Goal: Transaction & Acquisition: Purchase product/service

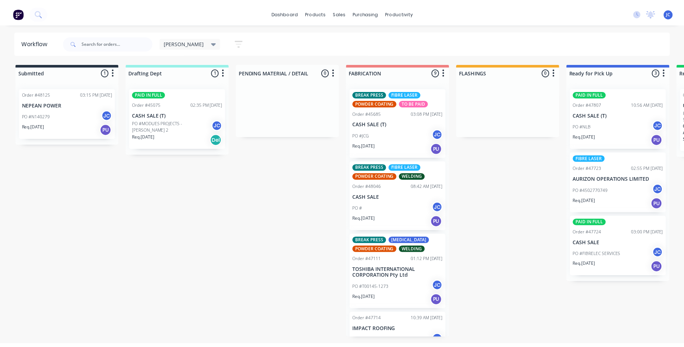
scroll to position [108, 0]
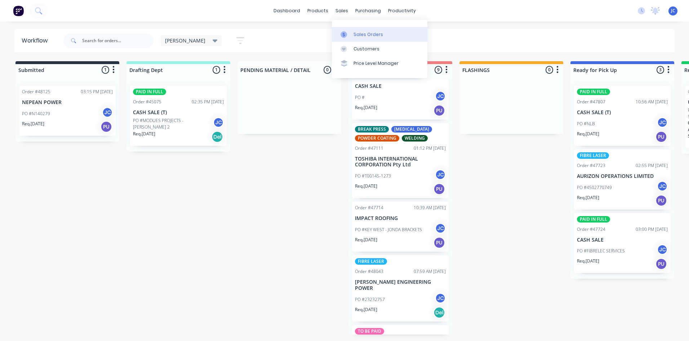
click at [345, 36] on icon at bounding box center [344, 34] width 2 height 4
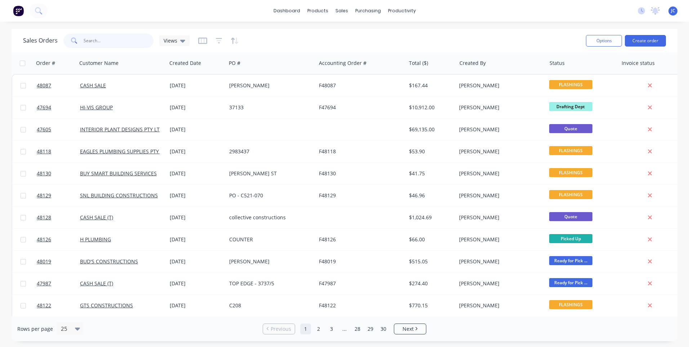
click at [89, 43] on input "text" at bounding box center [119, 41] width 70 height 14
type input "pitcrew"
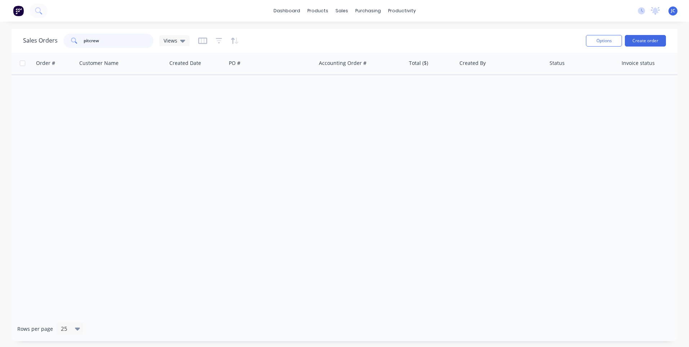
drag, startPoint x: 112, startPoint y: 41, endPoint x: 81, endPoint y: 42, distance: 31.7
click at [81, 42] on div "pitcrew" at bounding box center [108, 41] width 90 height 14
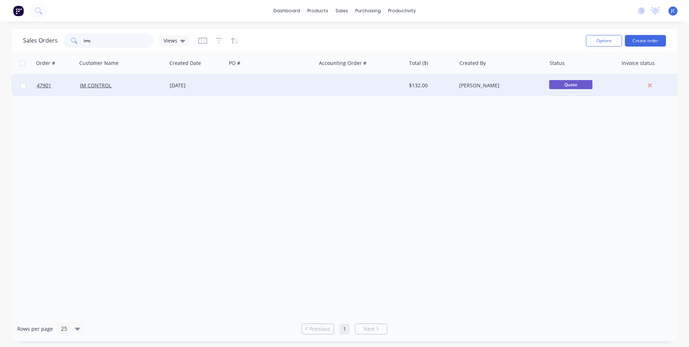
type input "imc"
click at [253, 86] on div at bounding box center [271, 86] width 90 height 22
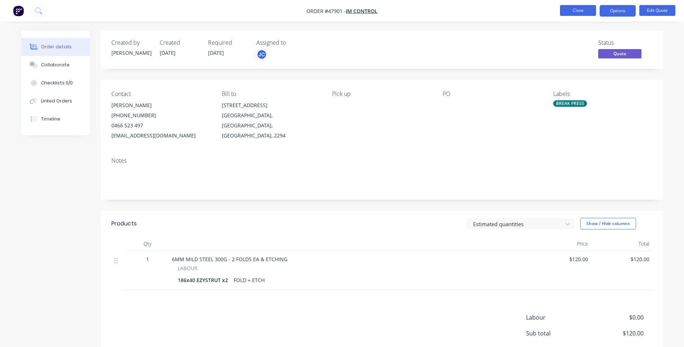
click at [571, 13] on button "Close" at bounding box center [578, 10] width 36 height 11
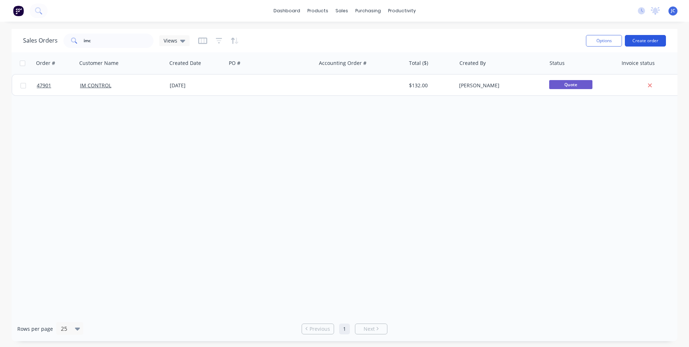
click at [638, 39] on button "Create order" at bounding box center [645, 41] width 41 height 12
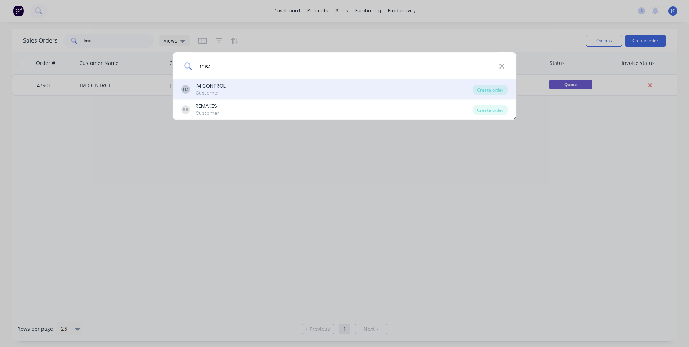
type input "imc"
click at [222, 85] on div "IM CONTROL" at bounding box center [211, 86] width 30 height 8
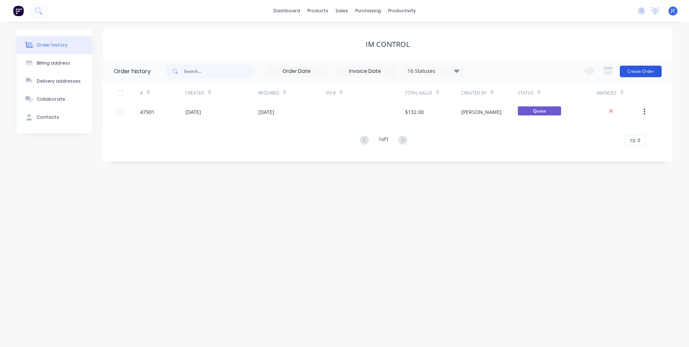
click at [647, 69] on button "Create Order" at bounding box center [641, 72] width 42 height 12
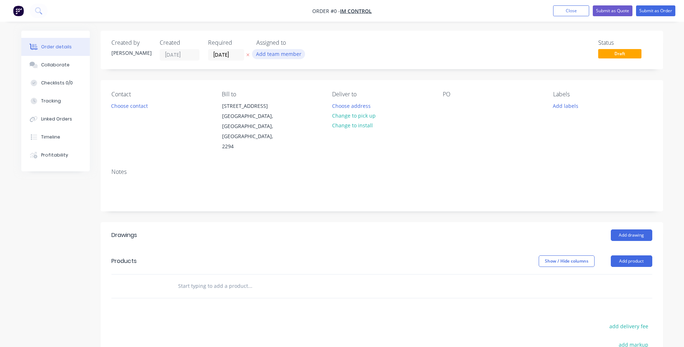
click at [272, 56] on button "Add team member" at bounding box center [278, 54] width 53 height 10
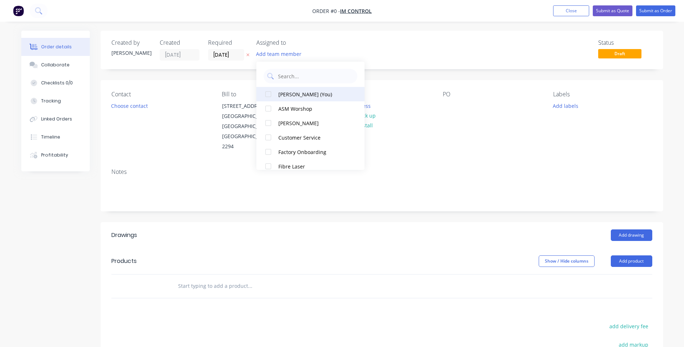
click at [270, 93] on div at bounding box center [268, 94] width 14 height 14
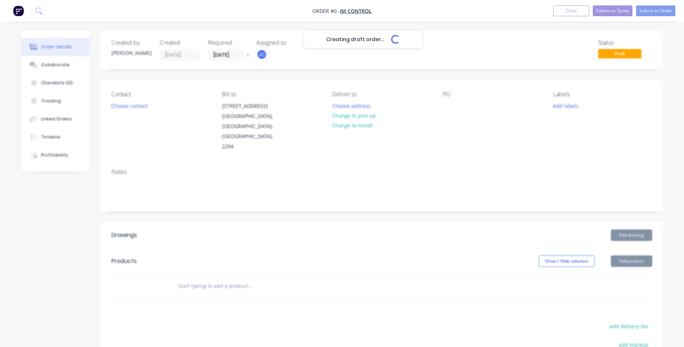
click at [337, 46] on div "Creating draft order... Loading... Order details Collaborate Checklists 0/0 Tra…" at bounding box center [342, 248] width 656 height 435
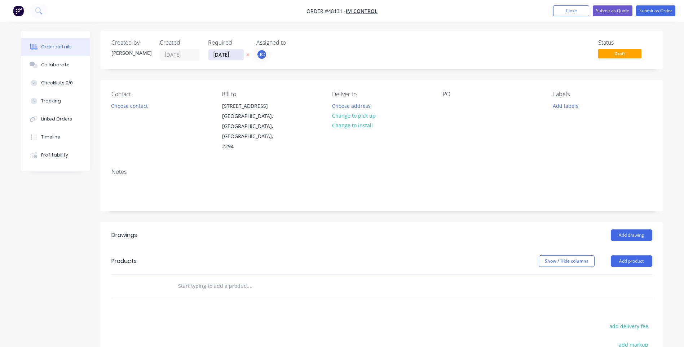
click at [226, 54] on input "[DATE]" at bounding box center [225, 54] width 35 height 11
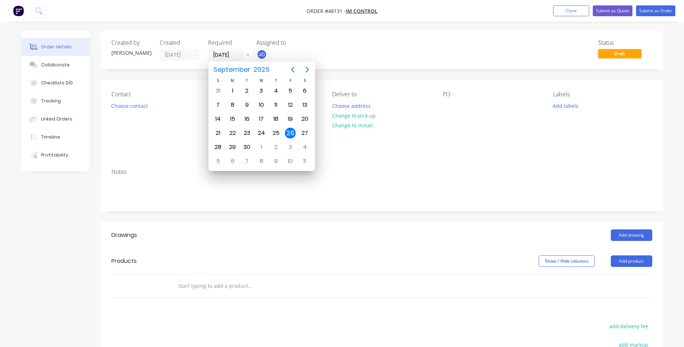
click at [247, 54] on icon "button" at bounding box center [247, 55] width 3 height 4
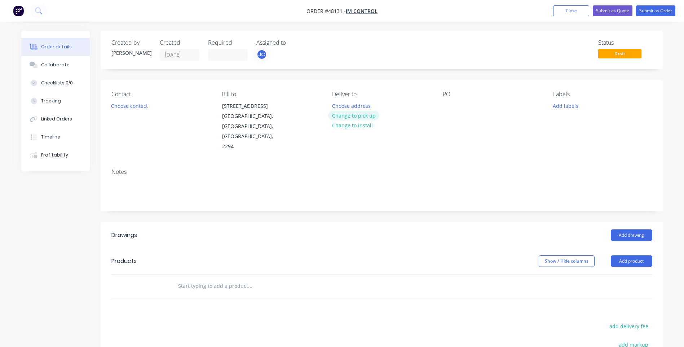
click at [353, 114] on button "Change to pick up" at bounding box center [353, 116] width 51 height 10
click at [130, 107] on button "Choose contact" at bounding box center [129, 106] width 44 height 10
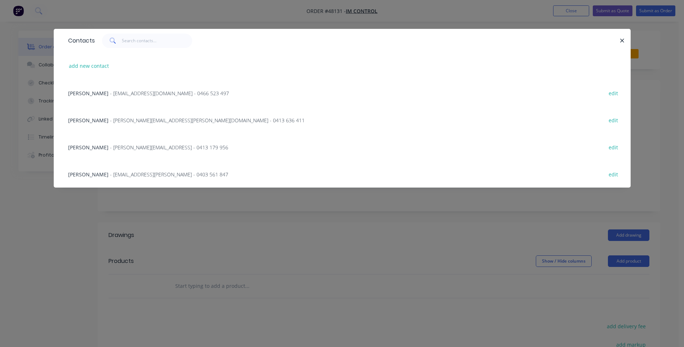
click at [133, 94] on span "- [EMAIL_ADDRESS][DOMAIN_NAME] - 0466 523 497" at bounding box center [169, 93] width 119 height 7
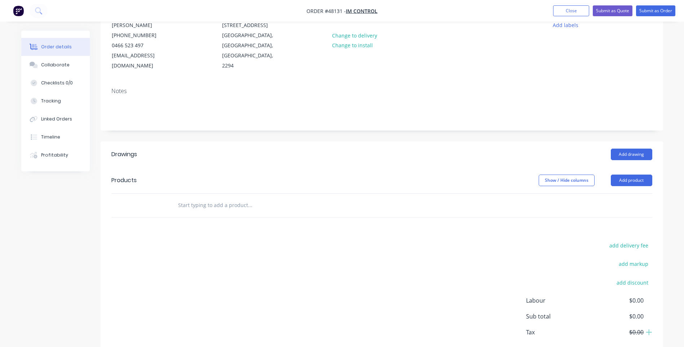
scroll to position [109, 0]
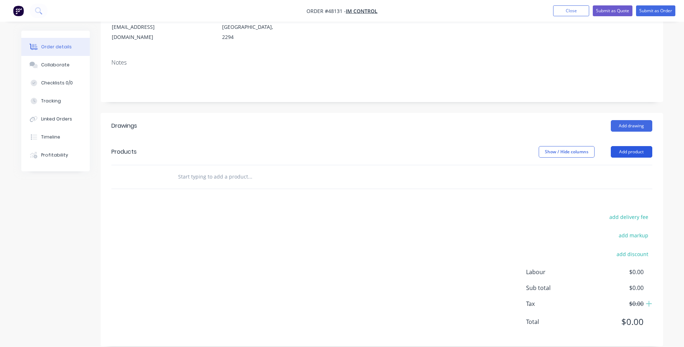
click at [628, 146] on button "Add product" at bounding box center [631, 152] width 41 height 12
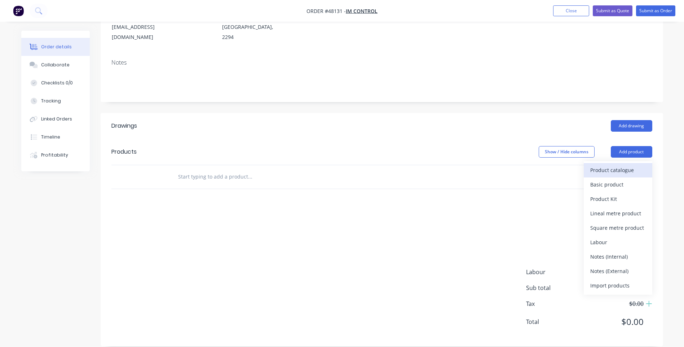
click at [601, 165] on div "Product catalogue" at bounding box center [618, 170] width 56 height 10
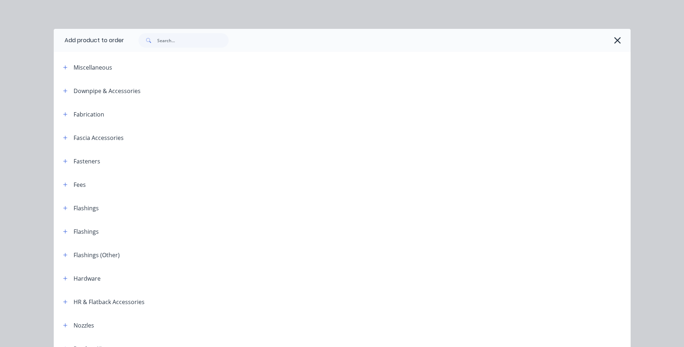
click at [68, 112] on div "Fabrication" at bounding box center [80, 114] width 47 height 9
click at [65, 113] on icon "button" at bounding box center [65, 114] width 4 height 5
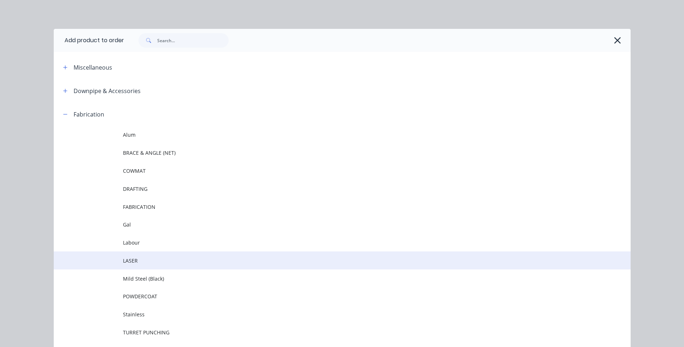
click at [133, 261] on span "LASER" at bounding box center [326, 261] width 406 height 8
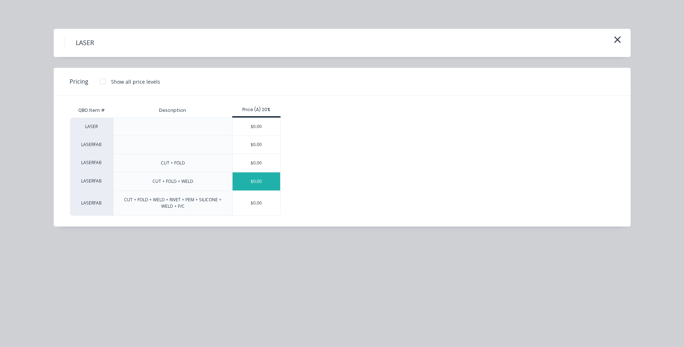
click at [252, 176] on div "$0.00" at bounding box center [257, 181] width 48 height 18
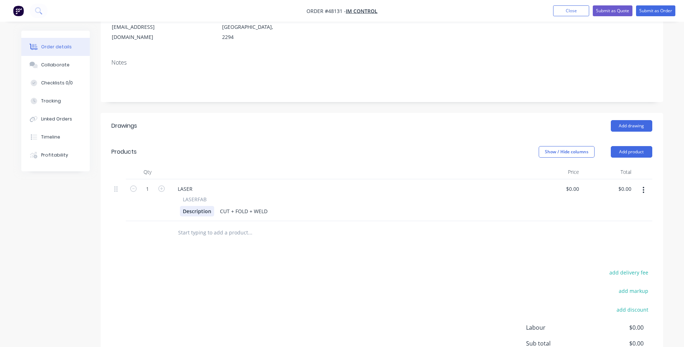
click at [199, 206] on div "Description" at bounding box center [197, 211] width 34 height 10
drag, startPoint x: 210, startPoint y: 201, endPoint x: 173, endPoint y: 201, distance: 36.8
click at [173, 201] on div "LASERFAB Description CUT + FOLD + WELD" at bounding box center [349, 205] width 355 height 21
click at [183, 183] on div "LASER" at bounding box center [185, 188] width 26 height 10
drag, startPoint x: 194, startPoint y: 177, endPoint x: 167, endPoint y: 180, distance: 26.8
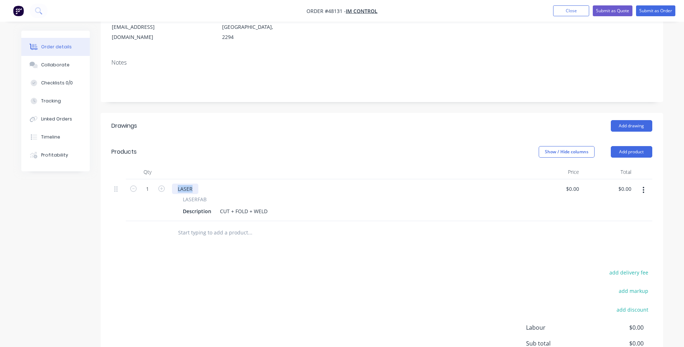
click at [167, 180] on div "1 LASER LASERFAB Description CUT + FOLD + WELD $0.00 $0.00 $0.00 $0.00" at bounding box center [381, 200] width 541 height 42
click at [200, 206] on div "Description" at bounding box center [197, 211] width 34 height 10
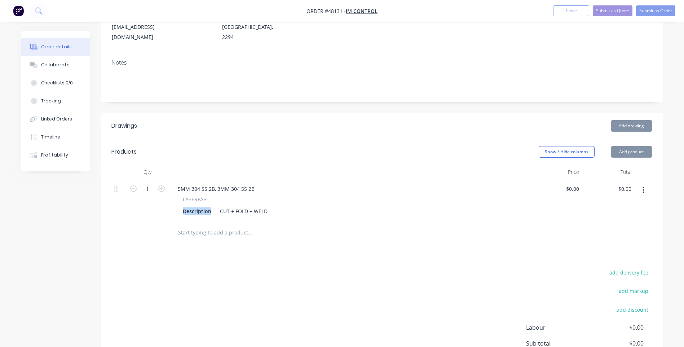
click at [200, 206] on div "Description" at bounding box center [197, 211] width 34 height 10
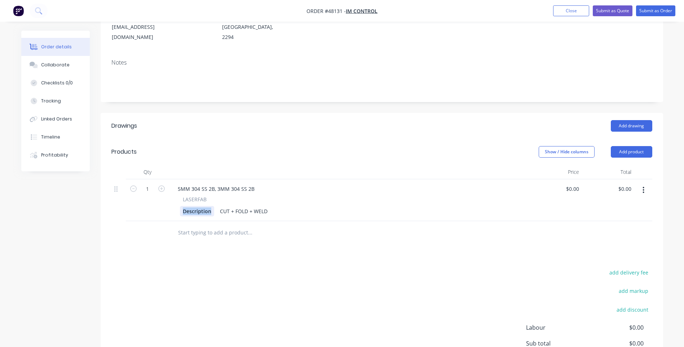
click at [196, 206] on div "Description" at bounding box center [197, 211] width 34 height 10
click at [333, 225] on div at bounding box center [280, 232] width 216 height 14
click at [201, 206] on div "PA-PTU" at bounding box center [192, 211] width 24 height 10
click at [298, 206] on div "PA-PTU CUT + FOLD + WELD" at bounding box center [348, 211] width 336 height 10
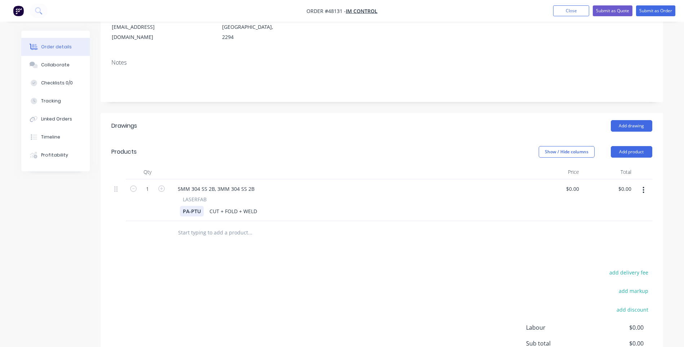
click at [201, 206] on div "PA-PTU" at bounding box center [192, 211] width 24 height 10
click at [200, 206] on div "PA-PTU ASSEMBLY PARTS" at bounding box center [214, 211] width 68 height 10
click at [251, 206] on div "PA-PTU x1 ASSEMBLY PARTS" at bounding box center [217, 211] width 75 height 10
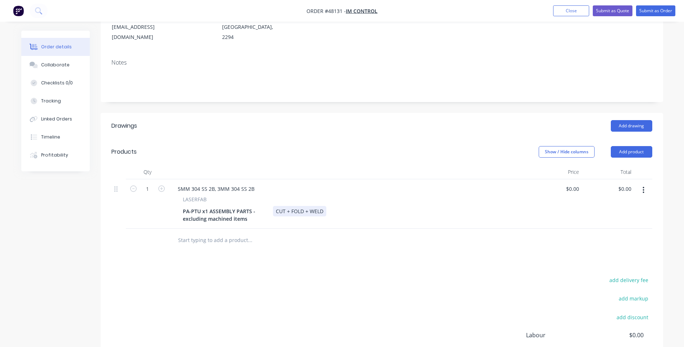
click at [381, 208] on div "PA-PTU x1 ASSEMBLY PARTS - excluding machined items CUT + FOLD + WELD" at bounding box center [348, 215] width 336 height 18
click at [626, 183] on input "0.00" at bounding box center [625, 188] width 17 height 10
type input "1781.81"
type input "$1,781.81"
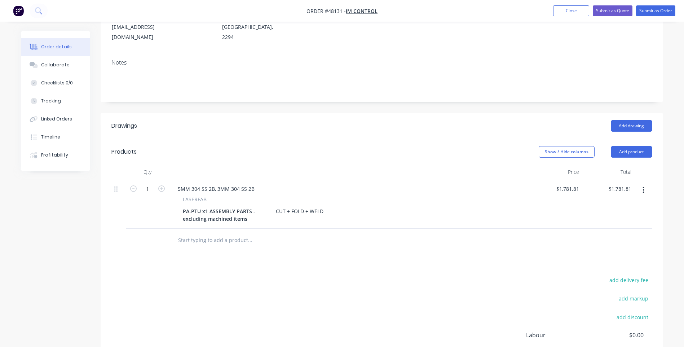
click at [602, 194] on div "$1,781.81 $1,781.81" at bounding box center [608, 203] width 52 height 49
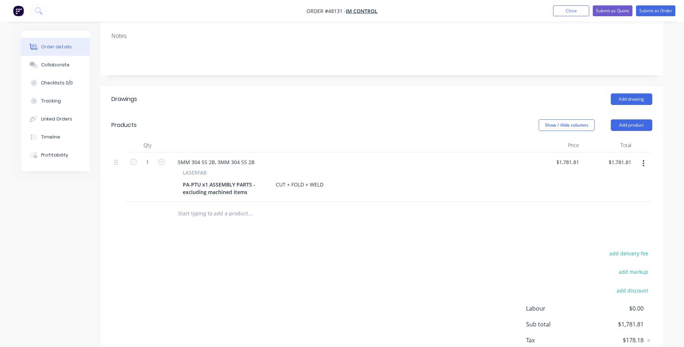
scroll to position [136, 0]
click at [645, 156] on button "button" at bounding box center [643, 162] width 17 height 13
click at [610, 191] on div "Duplicate" at bounding box center [618, 196] width 56 height 10
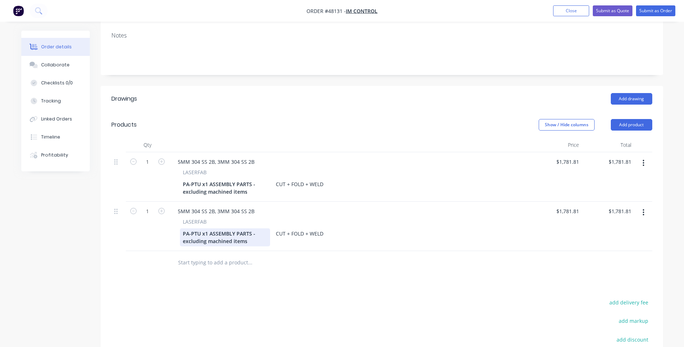
click at [204, 228] on div "PA-PTU x1 ASSEMBLY PARTS - excluding machined items" at bounding box center [225, 237] width 90 height 18
click at [619, 206] on input "1781.81" at bounding box center [623, 211] width 22 height 10
click at [621, 206] on input "1781.81" at bounding box center [621, 211] width 26 height 10
type input "7764.05"
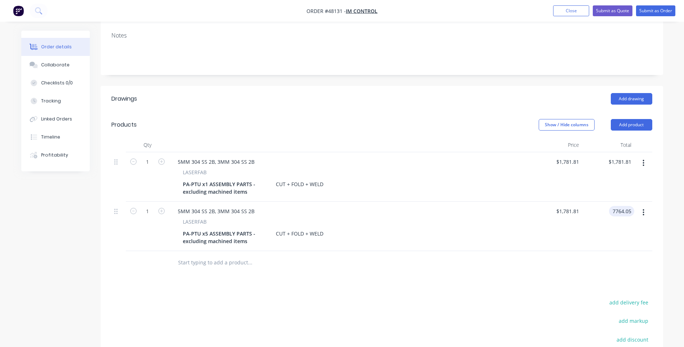
type input "$7,764.05"
click at [613, 215] on div "$7,764.05 7764.05" at bounding box center [608, 226] width 52 height 49
click at [150, 206] on input "1" at bounding box center [147, 211] width 19 height 11
type input "5"
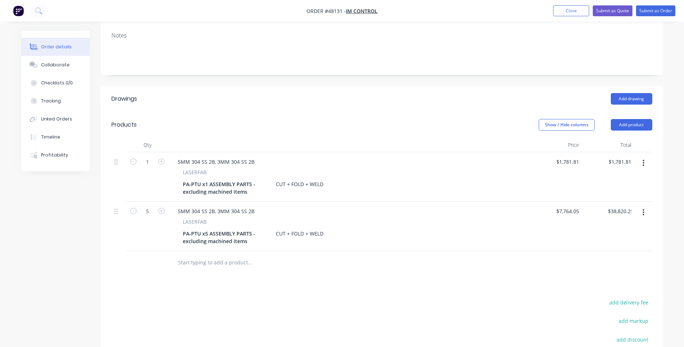
click at [399, 238] on div "5MM 304 SS 2B, 3MM 304 SS 2B LASERFAB PA-PTU x5 ASSEMBLY PARTS - excluding mach…" at bounding box center [349, 226] width 360 height 49
click at [619, 206] on input "38820.25" at bounding box center [619, 211] width 29 height 10
click at [619, 206] on input "38820.25" at bounding box center [621, 211] width 25 height 10
type input "7764.05"
type input "$1,552.81"
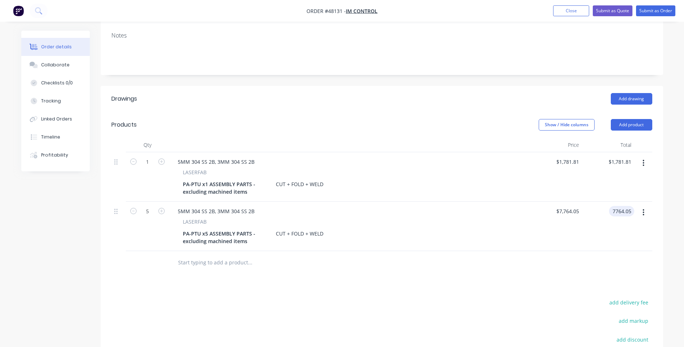
type input "$7,764.05"
click at [590, 251] on div at bounding box center [381, 262] width 541 height 23
click at [646, 206] on button "button" at bounding box center [643, 212] width 17 height 13
click at [612, 240] on div "Duplicate" at bounding box center [618, 245] width 56 height 10
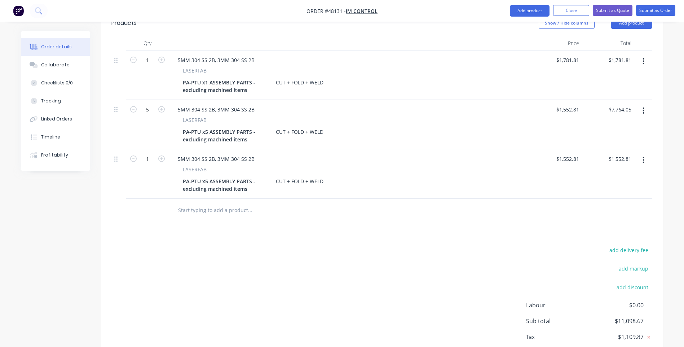
scroll to position [199, 0]
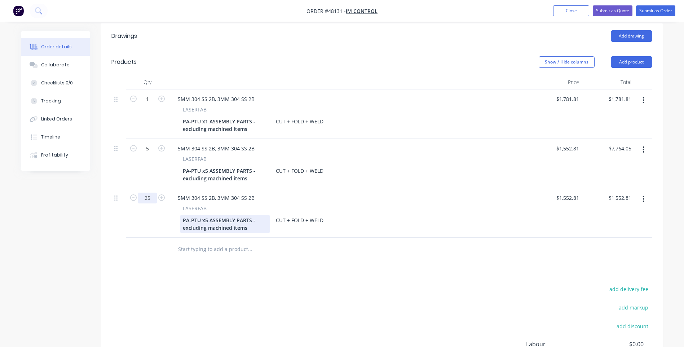
type input "25"
type input "$38,820.25"
click at [205, 215] on div "PA-PTU x5 ASSEMBLY PARTS - excluding machined items" at bounding box center [225, 224] width 90 height 18
click at [202, 215] on div "PA-PTU x5 ASSEMBLY PARTS - excluding machined items" at bounding box center [225, 224] width 90 height 18
click at [203, 215] on div "PA-PTU x5 ASSEMBLY PARTS - excluding machined items" at bounding box center [225, 224] width 90 height 18
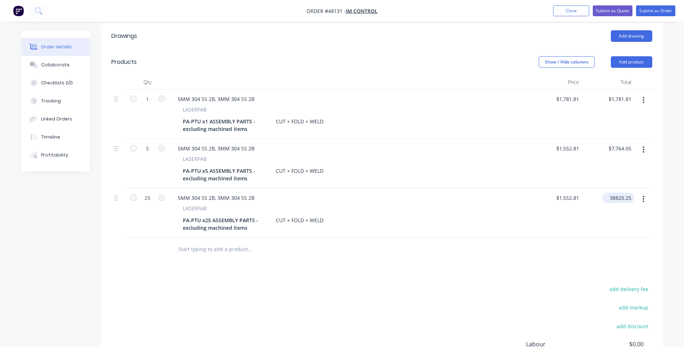
click at [622, 192] on input "38820.25" at bounding box center [619, 197] width 29 height 10
click at [626, 192] on input "38820.25" at bounding box center [621, 197] width 25 height 10
type input "38638.25"
type input "$1,545.53"
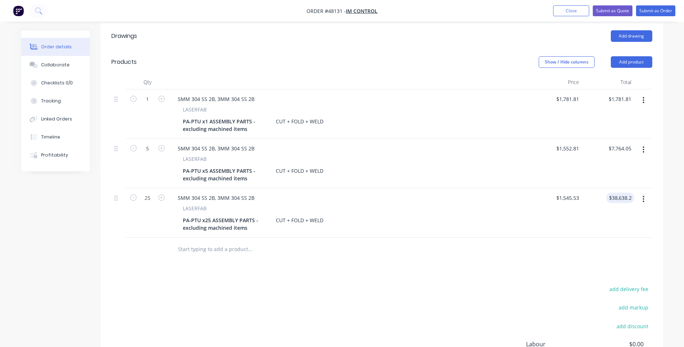
click at [570, 238] on div at bounding box center [381, 249] width 541 height 23
click at [624, 192] on input "38638.25" at bounding box center [619, 197] width 29 height 10
type input "38956.25"
type input "$1,558.25"
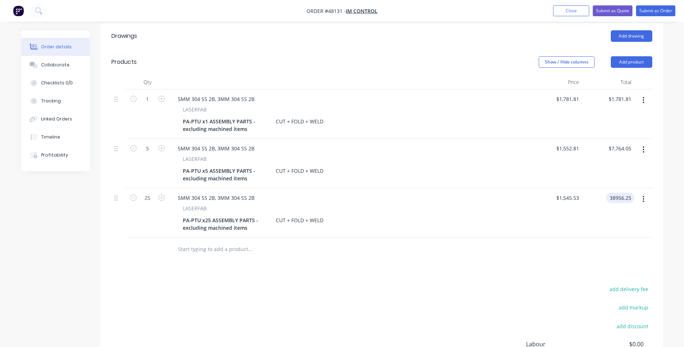
type input "$38,956.25"
click at [559, 238] on div at bounding box center [381, 249] width 541 height 23
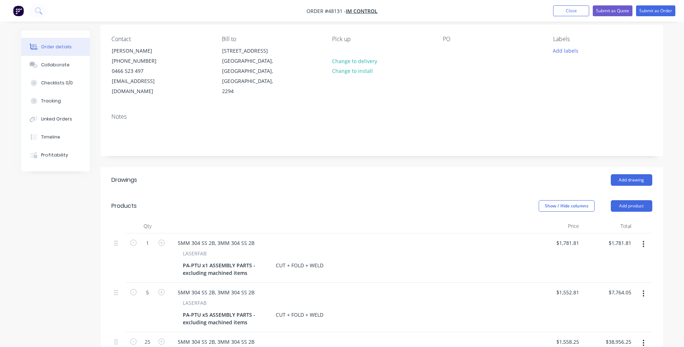
scroll to position [55, 0]
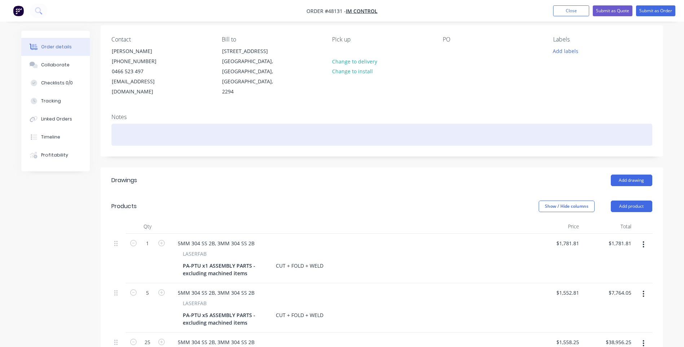
click at [131, 124] on div at bounding box center [381, 135] width 541 height 22
drag, startPoint x: 284, startPoint y: 124, endPoint x: 271, endPoint y: 124, distance: 12.3
click at [271, 124] on div "price for qty x1 uses scrap material, x5 uses scrap 3mm but order small sheet o…" at bounding box center [381, 135] width 541 height 22
click at [368, 124] on div "price for qty x1 uses scrap material, x5 uses scrap 3mm but order 2438x1219 she…" at bounding box center [381, 135] width 541 height 22
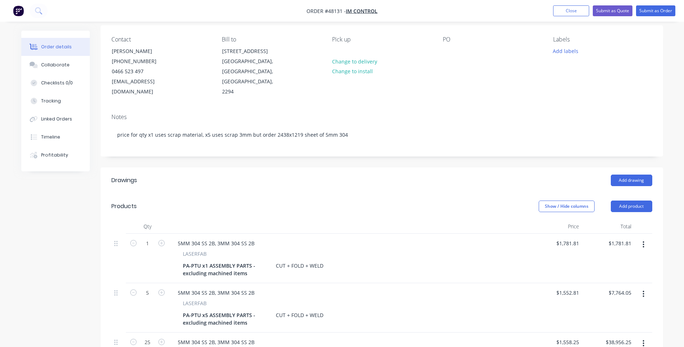
click at [376, 193] on header "Products Show / Hide columns Add product" at bounding box center [382, 206] width 562 height 26
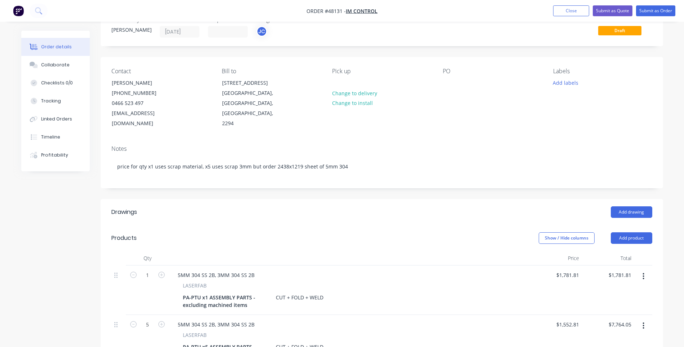
scroll to position [0, 0]
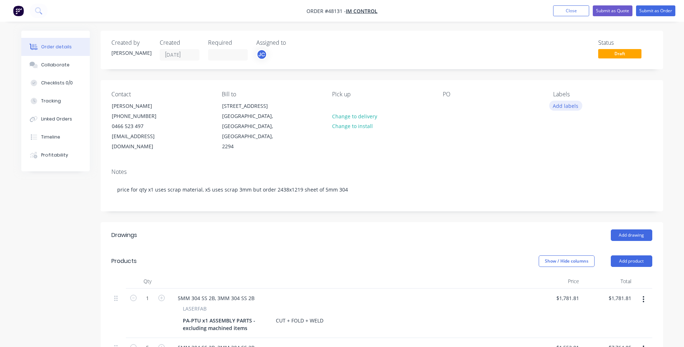
click at [570, 106] on button "Add labels" at bounding box center [565, 106] width 33 height 10
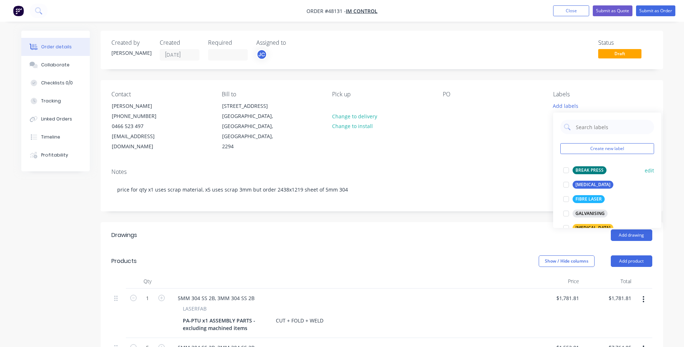
click at [567, 170] on div at bounding box center [566, 170] width 14 height 14
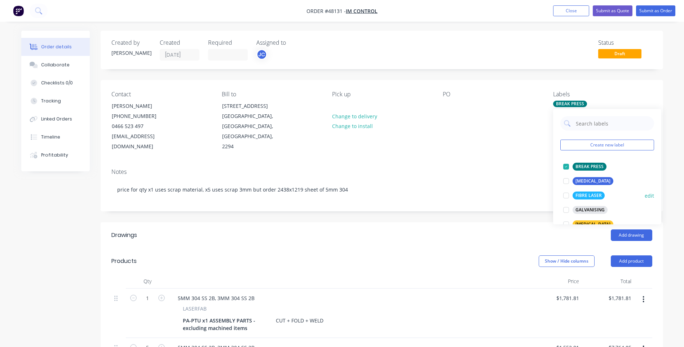
click at [566, 195] on div at bounding box center [566, 195] width 14 height 14
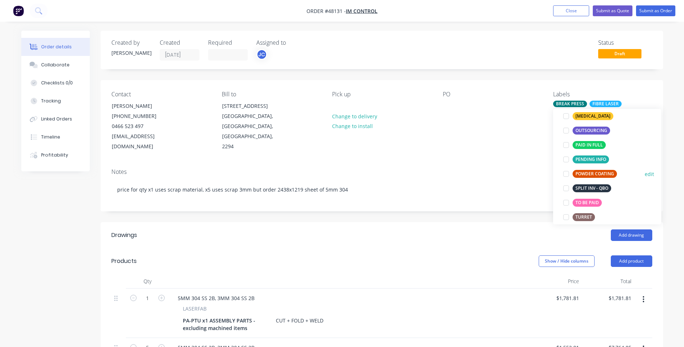
scroll to position [144, 0]
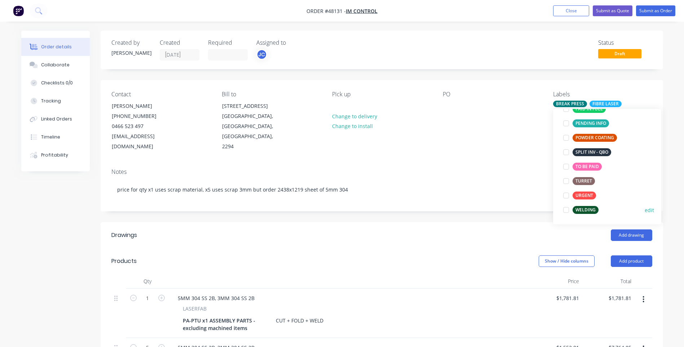
click at [565, 209] on div at bounding box center [566, 210] width 14 height 14
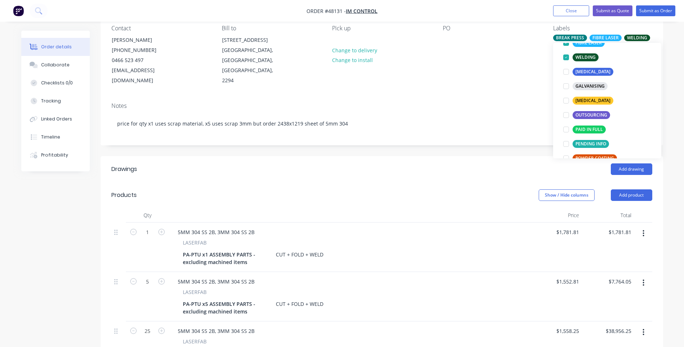
scroll to position [0, 0]
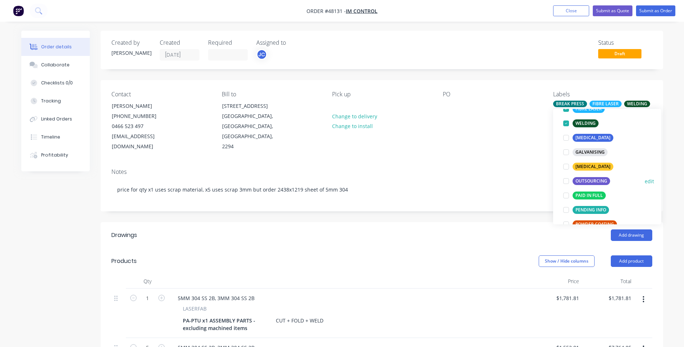
click at [566, 181] on div at bounding box center [566, 181] width 14 height 14
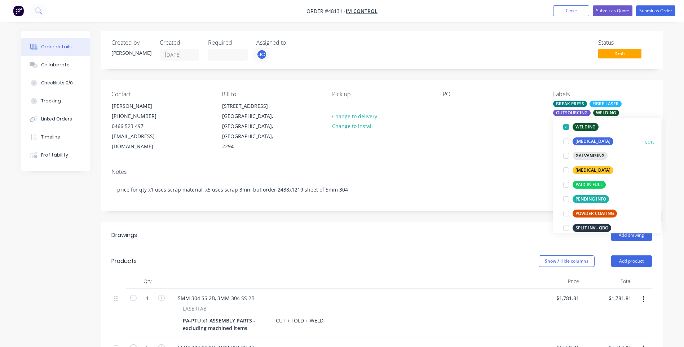
scroll to position [108, 0]
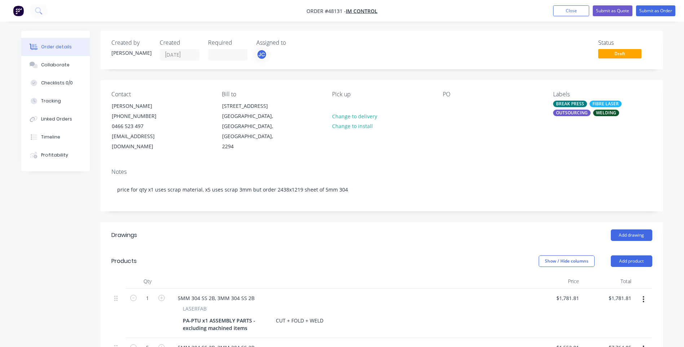
click at [535, 146] on div "Contact [PERSON_NAME] [PHONE_NUMBER] [EMAIL_ADDRESS][DOMAIN_NAME] Bill to [STRE…" at bounding box center [382, 121] width 562 height 83
click at [607, 12] on button "Submit as Quote" at bounding box center [613, 10] width 40 height 11
